Goal: Navigation & Orientation: Find specific page/section

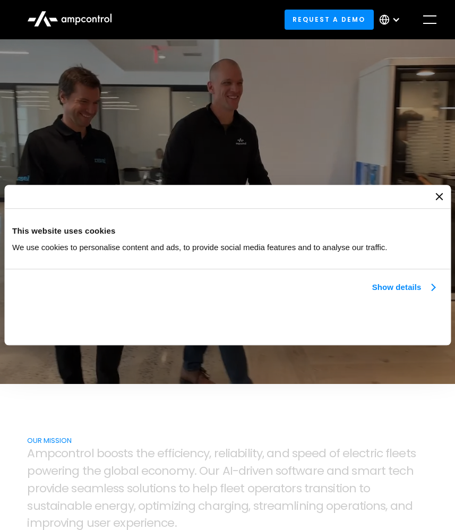
click at [399, 288] on link "Show details" at bounding box center [403, 287] width 63 height 13
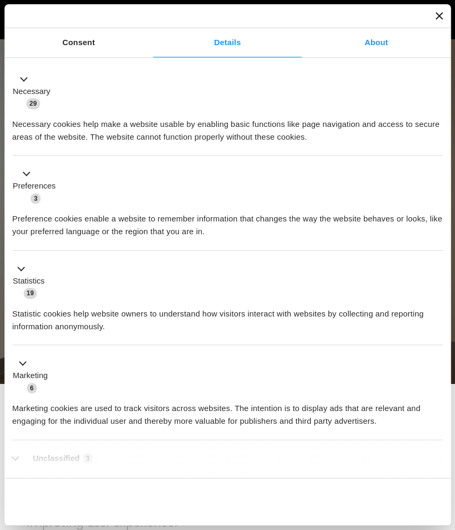
click at [386, 44] on link "About" at bounding box center [376, 42] width 149 height 29
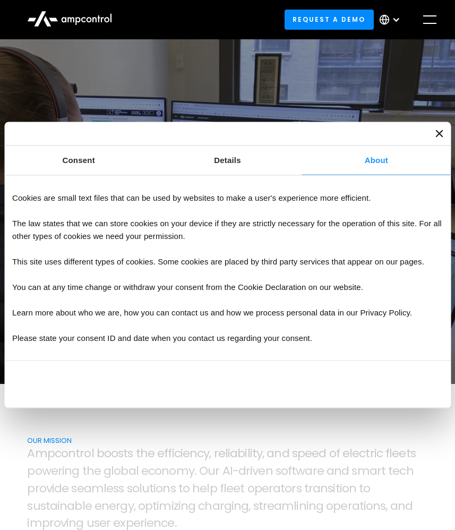
click at [423, 21] on div "menu" at bounding box center [430, 19] width 17 height 17
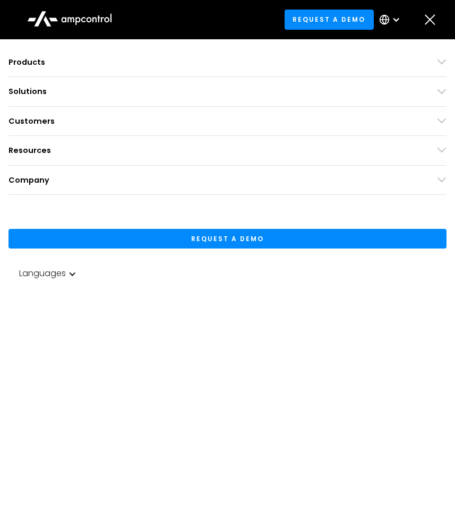
click at [436, 135] on div "Customers Customer success Case Studies Highlighted success stories From Our Cu…" at bounding box center [227, 121] width 438 height 29
click at [31, 180] on div "Company" at bounding box center [28, 180] width 41 height 12
click at [39, 180] on div "Company" at bounding box center [28, 180] width 41 height 12
click at [133, 186] on div "Company COMPANY Company news Careers About Contact Us COMPANY NEWS Highlight Am…" at bounding box center [227, 180] width 438 height 29
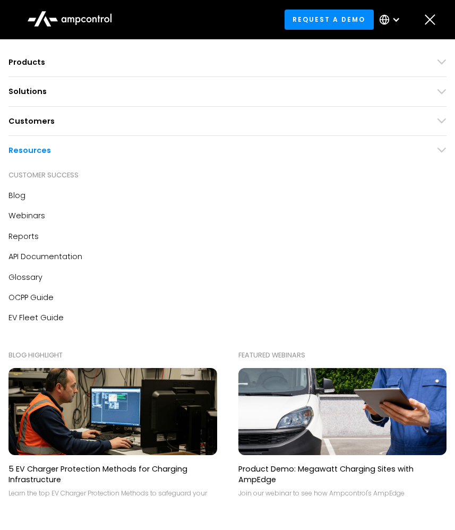
click at [36, 235] on div "Reports" at bounding box center [23, 236] width 30 height 12
